Goal: Task Accomplishment & Management: Use online tool/utility

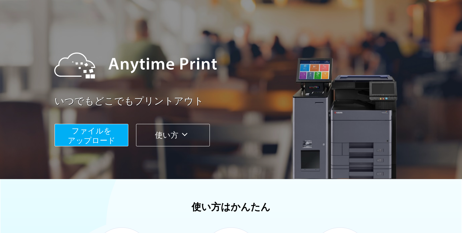
scroll to position [47, 0]
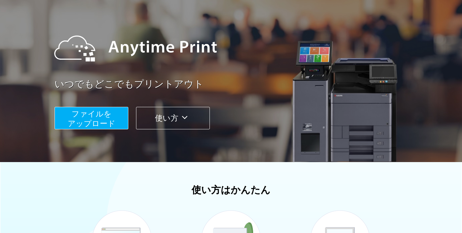
click at [84, 116] on span "ファイルを ​​アップロード" at bounding box center [92, 118] width 48 height 18
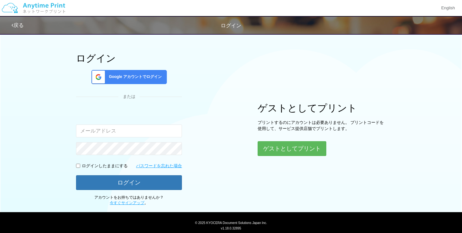
scroll to position [31, 0]
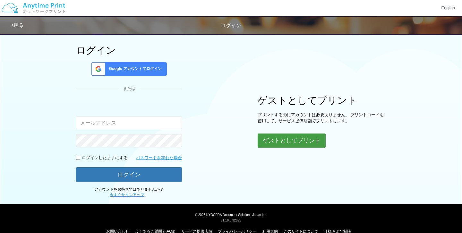
click at [301, 134] on button "ゲストとしてプリント" at bounding box center [292, 140] width 68 height 14
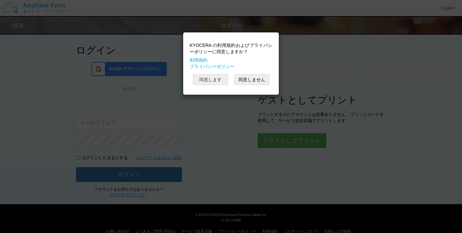
click at [214, 82] on button "同意します" at bounding box center [210, 79] width 35 height 11
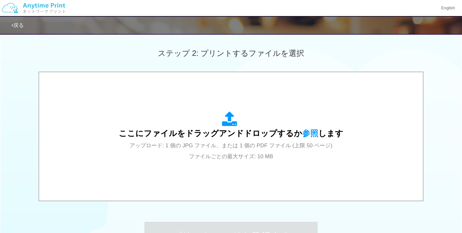
scroll to position [172, 0]
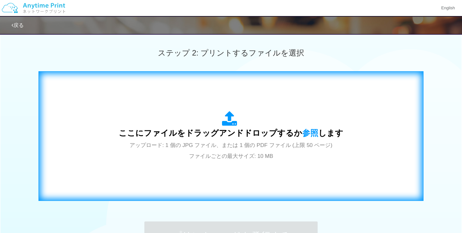
click at [229, 120] on icon at bounding box center [231, 119] width 18 height 16
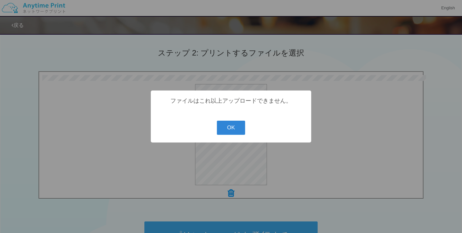
click at [234, 129] on button "OK" at bounding box center [231, 128] width 29 height 14
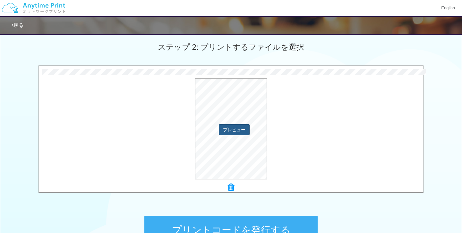
scroll to position [179, 0]
click at [234, 128] on button "プレビュー" at bounding box center [234, 128] width 30 height 10
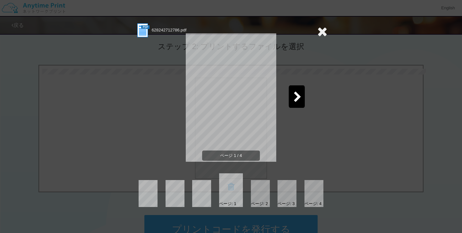
click at [325, 32] on icon at bounding box center [322, 31] width 10 height 13
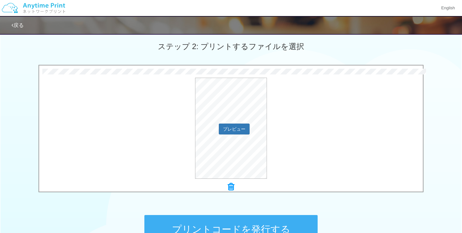
scroll to position [255, 0]
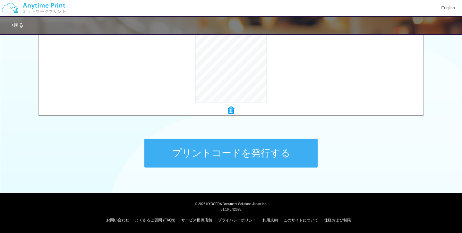
click at [244, 153] on button "プリントコードを発行する" at bounding box center [230, 153] width 173 height 29
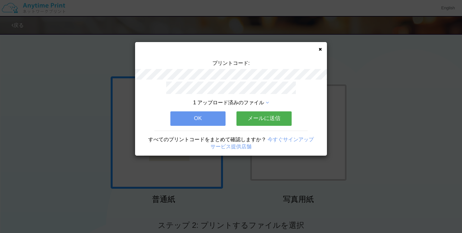
click at [273, 120] on button "メールに送信" at bounding box center [263, 118] width 55 height 14
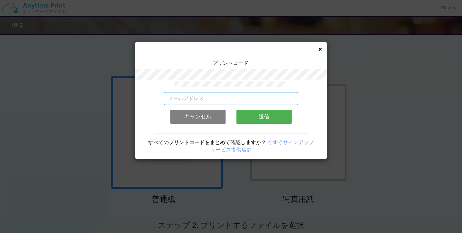
click at [238, 100] on input "email" at bounding box center [231, 98] width 134 height 13
type input "[EMAIL_ADDRESS][DOMAIN_NAME]"
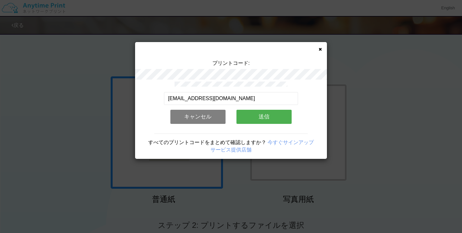
click at [268, 120] on button "送信" at bounding box center [263, 117] width 55 height 14
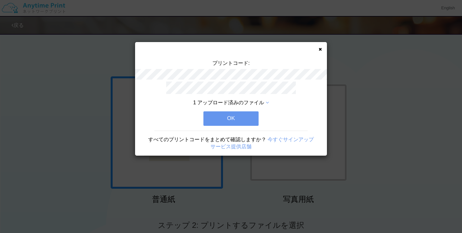
click at [225, 119] on button "OK" at bounding box center [230, 118] width 55 height 14
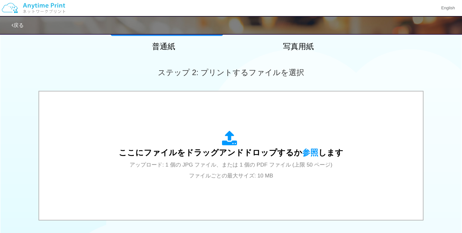
scroll to position [157, 0]
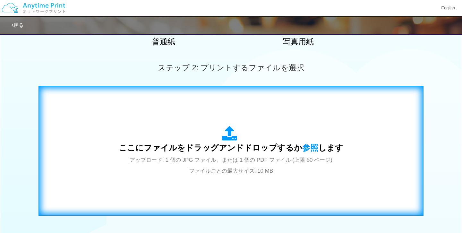
click at [238, 131] on icon at bounding box center [231, 134] width 18 height 16
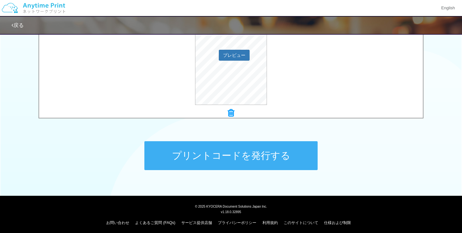
scroll to position [255, 0]
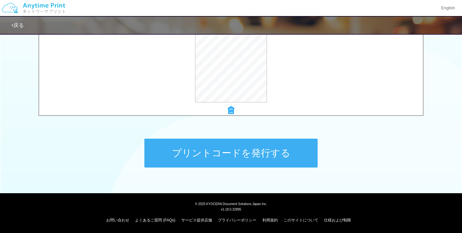
click at [270, 152] on button "プリントコードを発行する" at bounding box center [230, 153] width 173 height 29
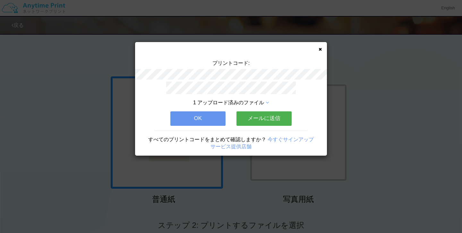
click at [269, 118] on button "メールに送信" at bounding box center [263, 118] width 55 height 14
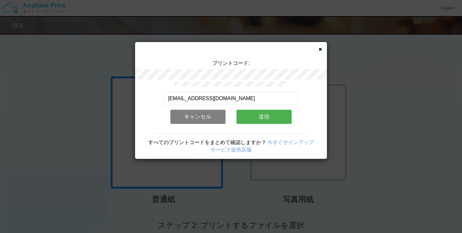
click at [253, 117] on button "送信" at bounding box center [263, 117] width 55 height 14
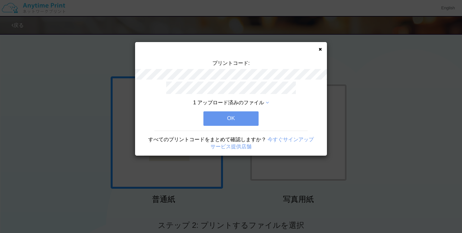
click at [242, 119] on button "OK" at bounding box center [230, 118] width 55 height 14
